Goal: Navigation & Orientation: Find specific page/section

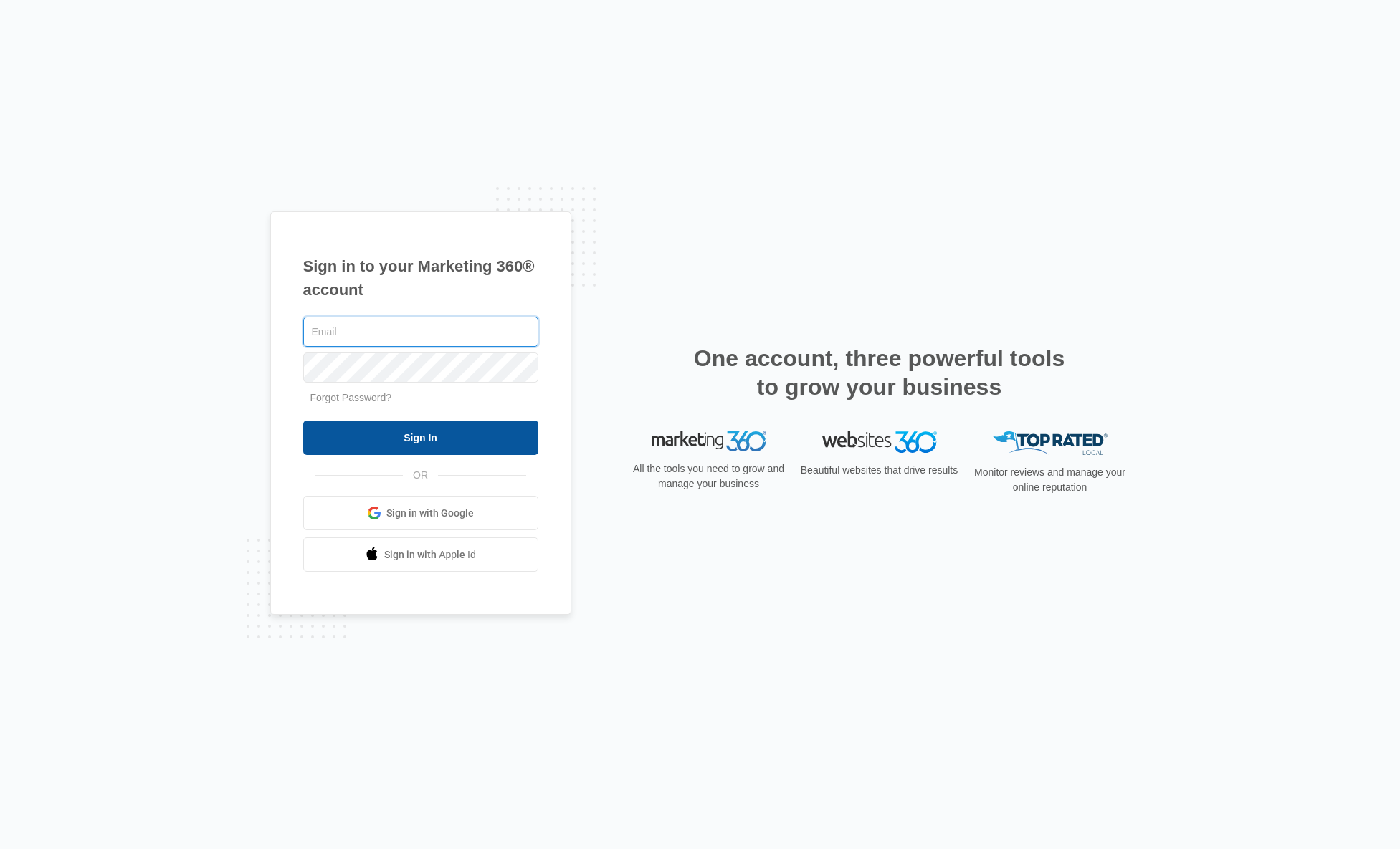
type input "[PERSON_NAME][EMAIL_ADDRESS][DOMAIN_NAME]"
click at [435, 439] on input "Sign In" at bounding box center [420, 438] width 235 height 35
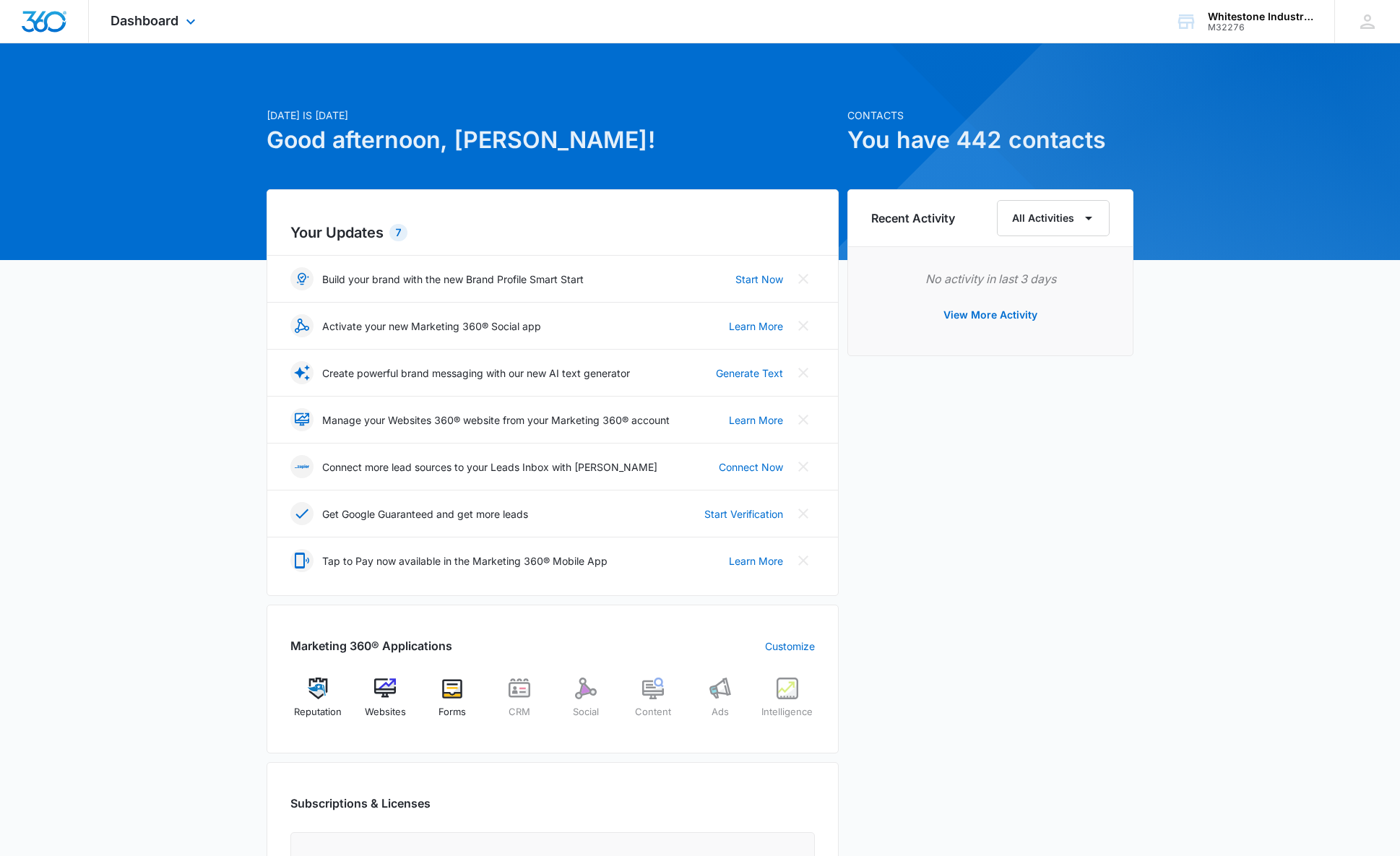
click at [188, 31] on div "Dashboard Apps Reputation Websites Forms CRM Social Content Ads Intelligence Fi…" at bounding box center [154, 21] width 132 height 43
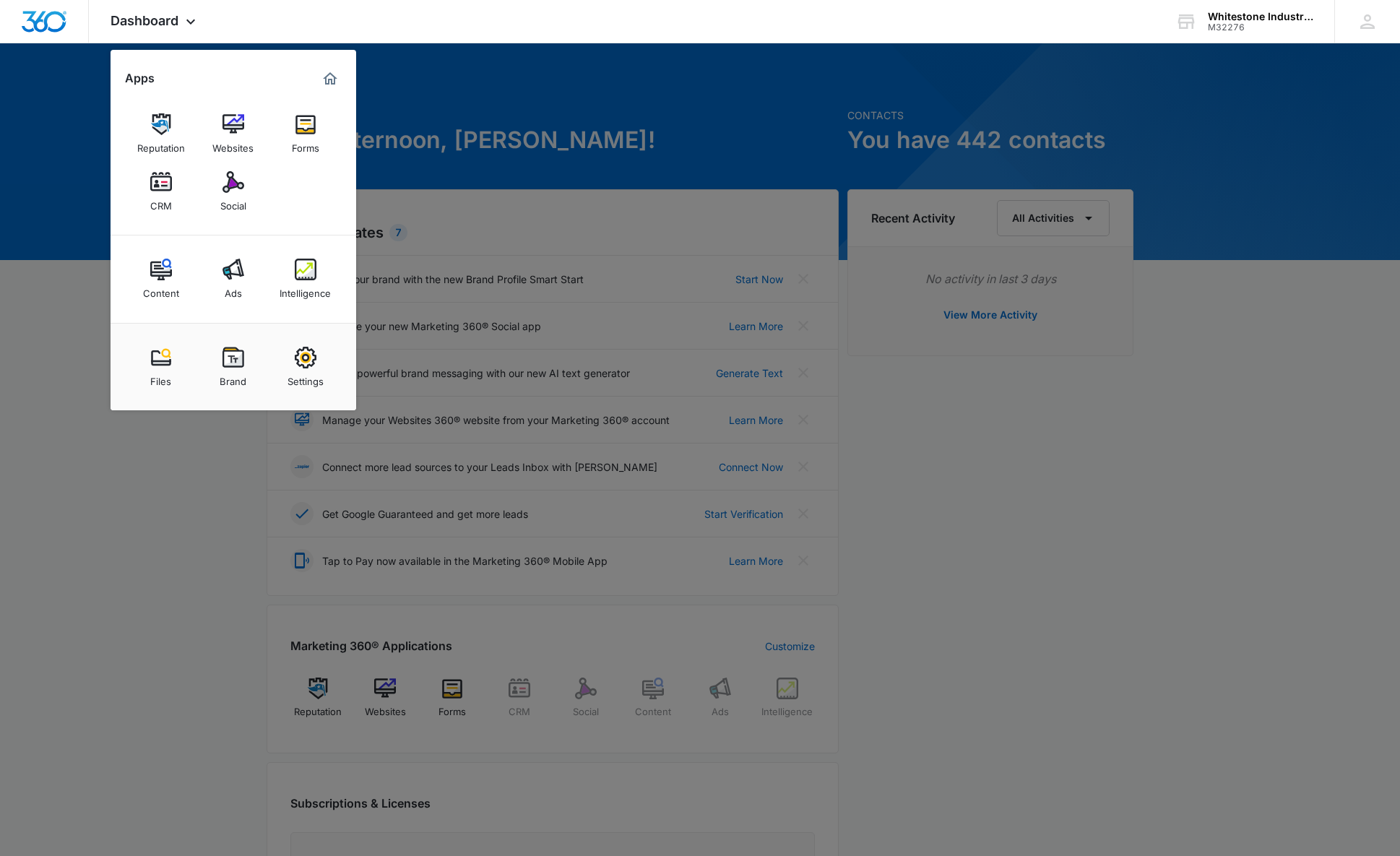
click at [154, 528] on div at bounding box center [700, 428] width 1400 height 856
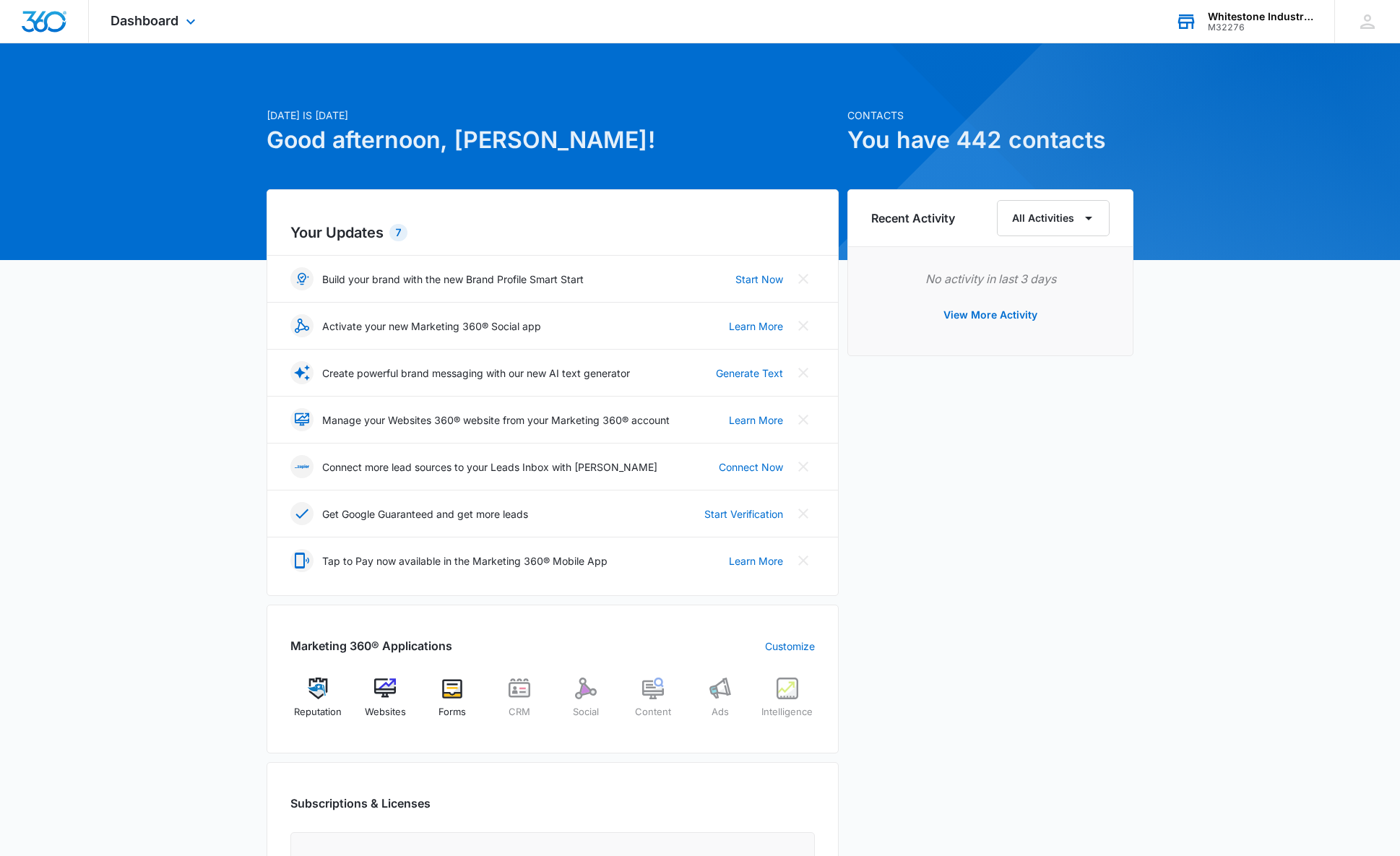
click at [1260, 22] on div "M32276" at bounding box center [1260, 27] width 106 height 10
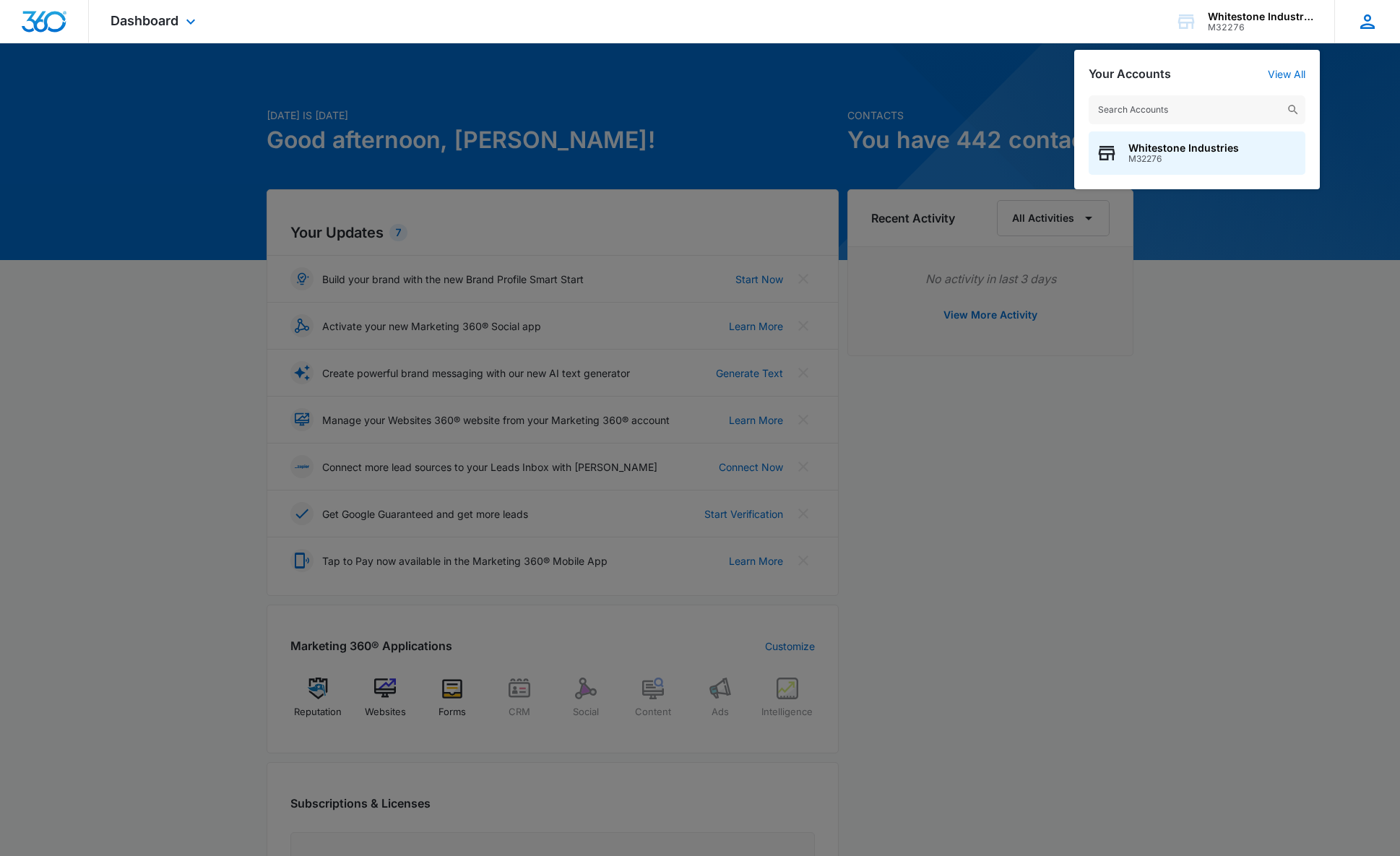
click at [1362, 16] on icon at bounding box center [1367, 21] width 21 height 21
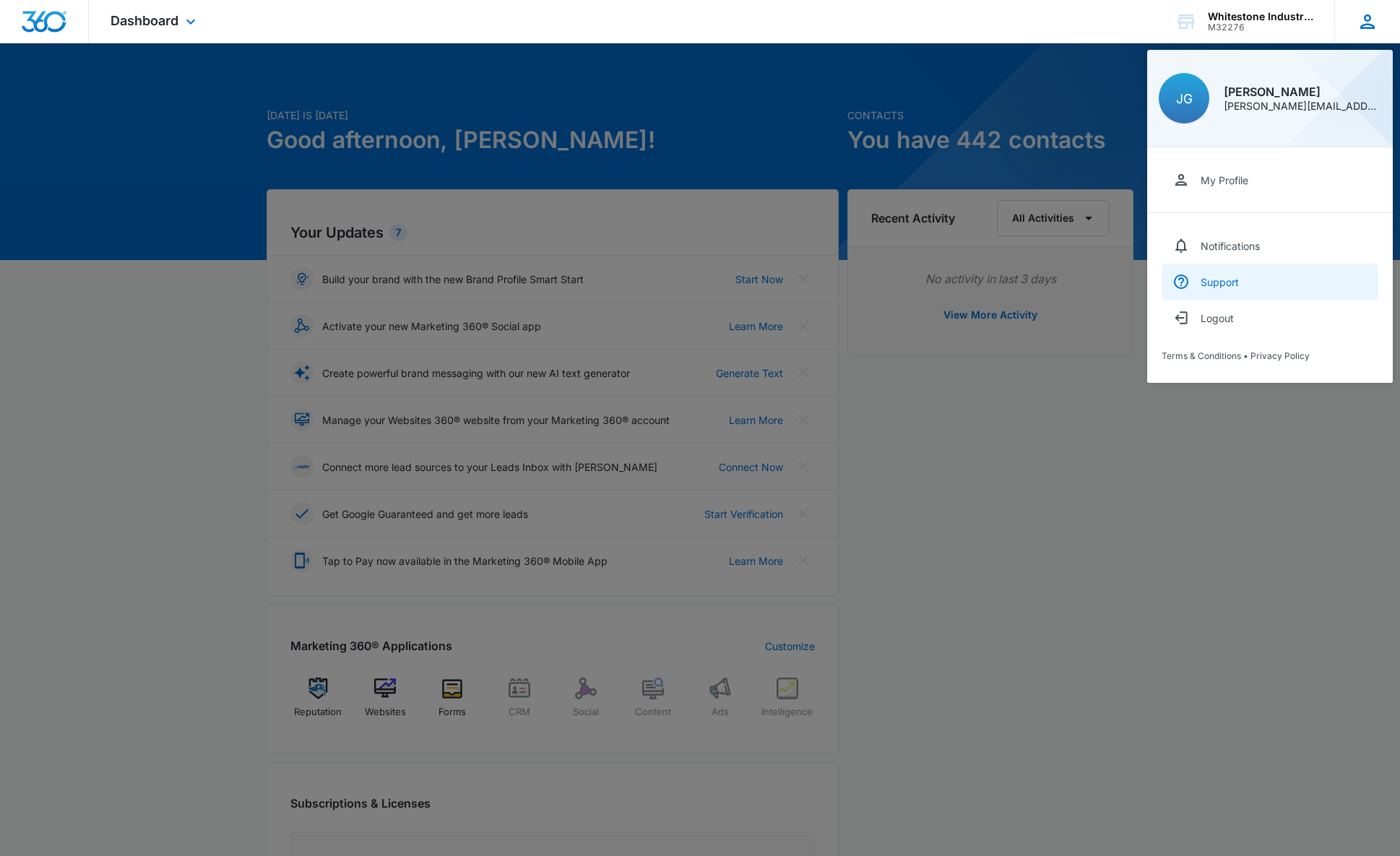
click at [1230, 281] on div "Support" at bounding box center [1219, 282] width 38 height 13
click at [192, 24] on icon at bounding box center [190, 24] width 9 height 5
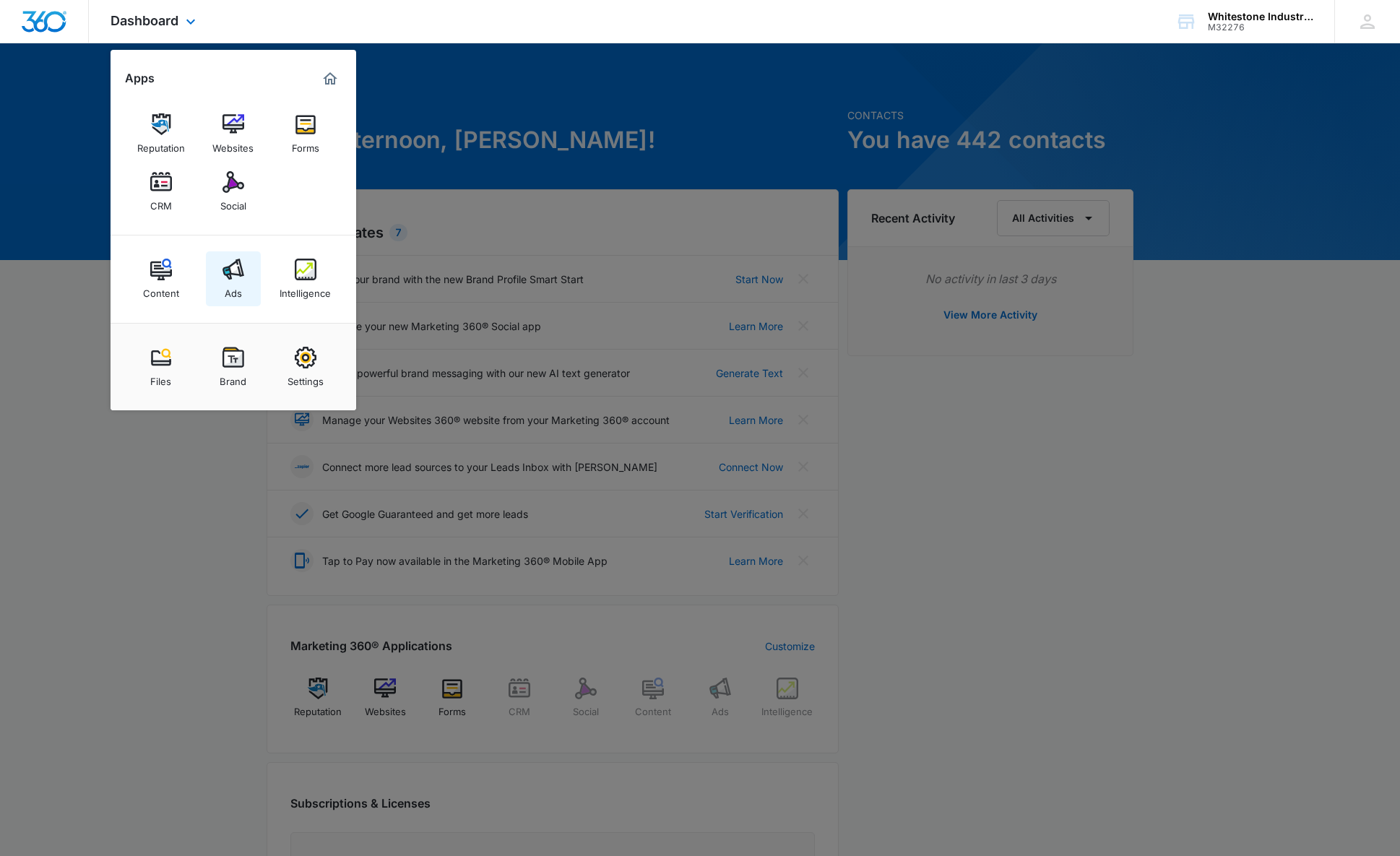
click at [242, 281] on link "Ads" at bounding box center [233, 279] width 54 height 54
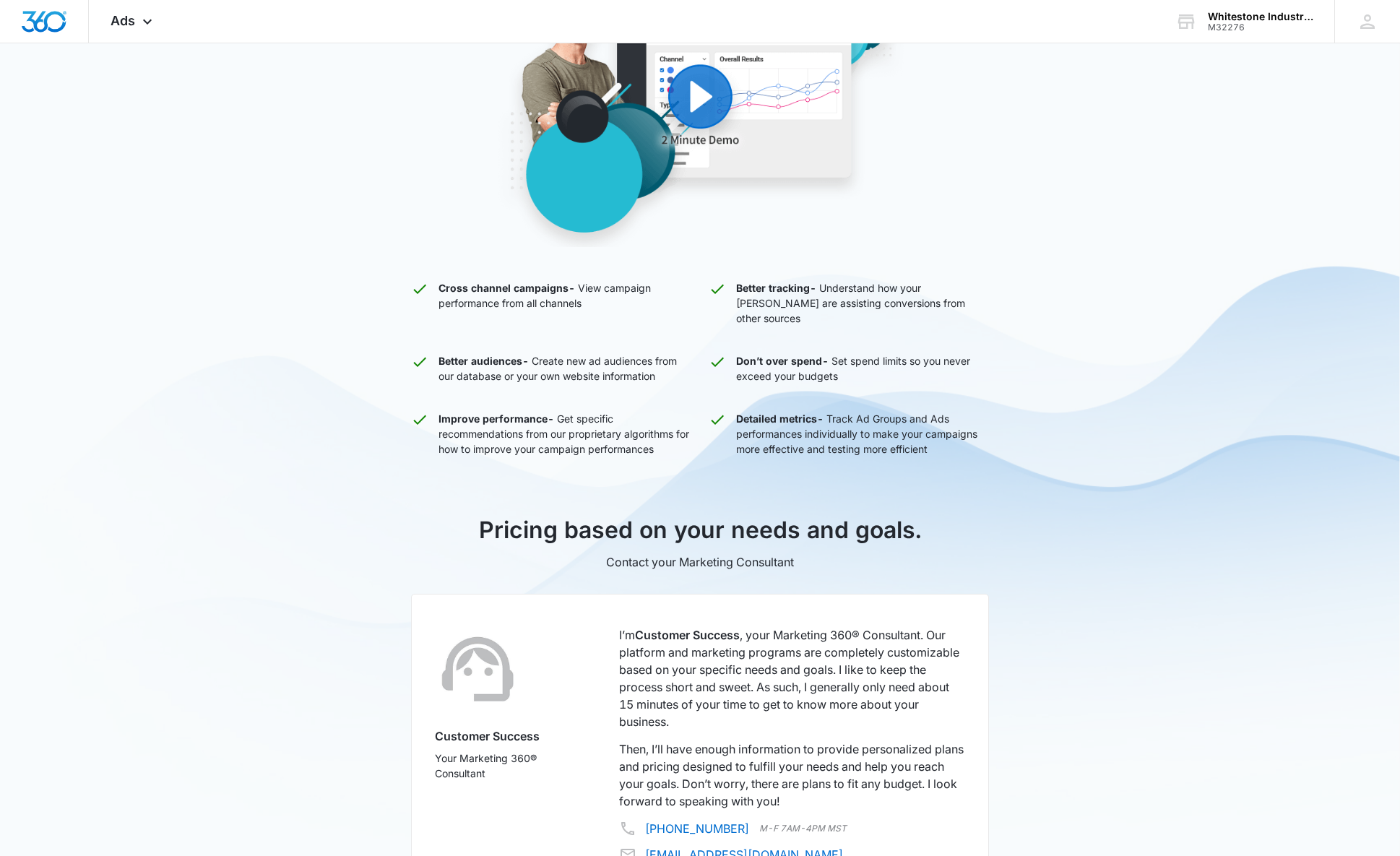
scroll to position [390, 0]
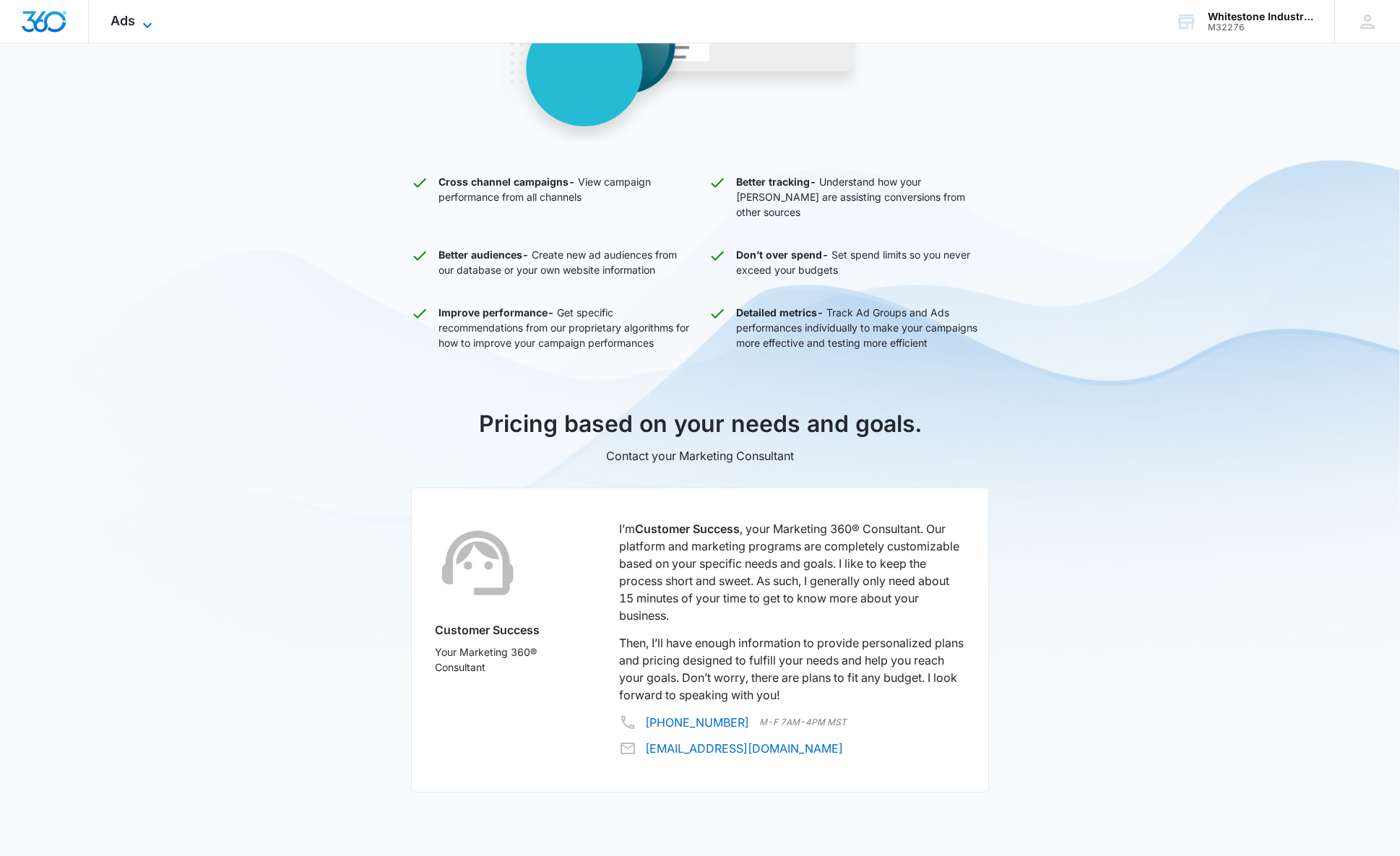
click at [144, 24] on icon at bounding box center [147, 24] width 9 height 5
